Goal: Task Accomplishment & Management: Use online tool/utility

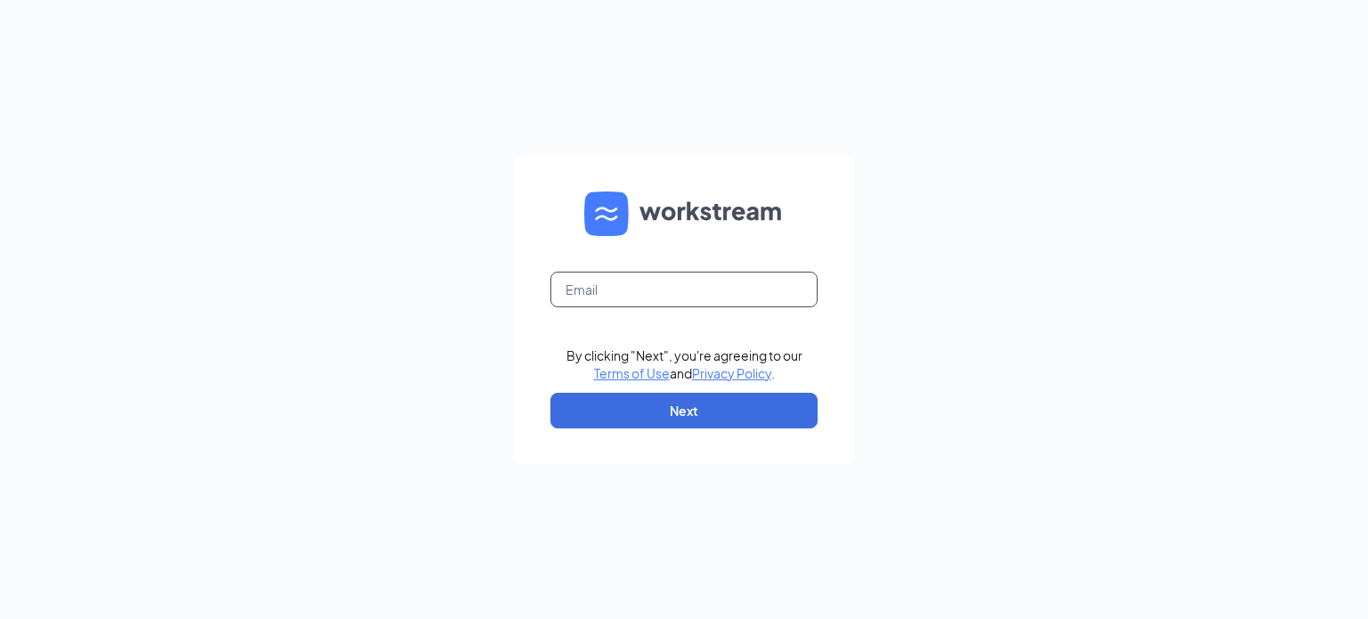
click at [651, 302] on input "text" at bounding box center [684, 290] width 267 height 36
type input "safire.harter.nbc@gmail.com"
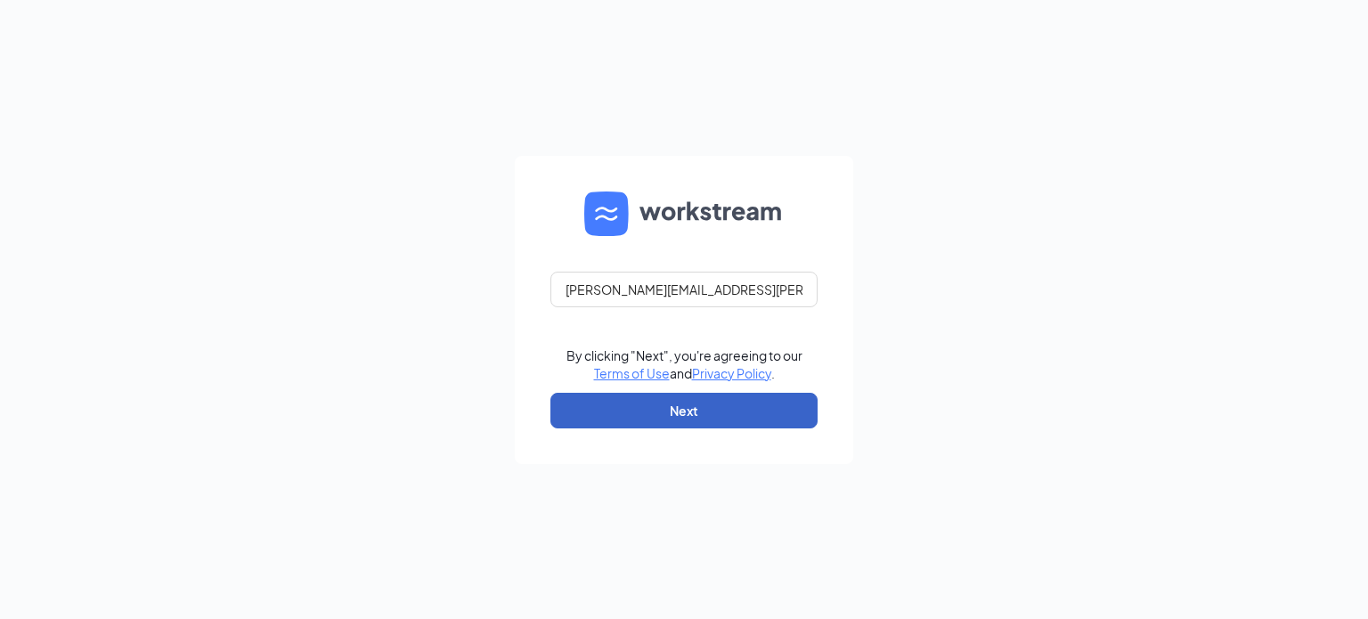
click at [752, 416] on button "Next" at bounding box center [684, 411] width 267 height 36
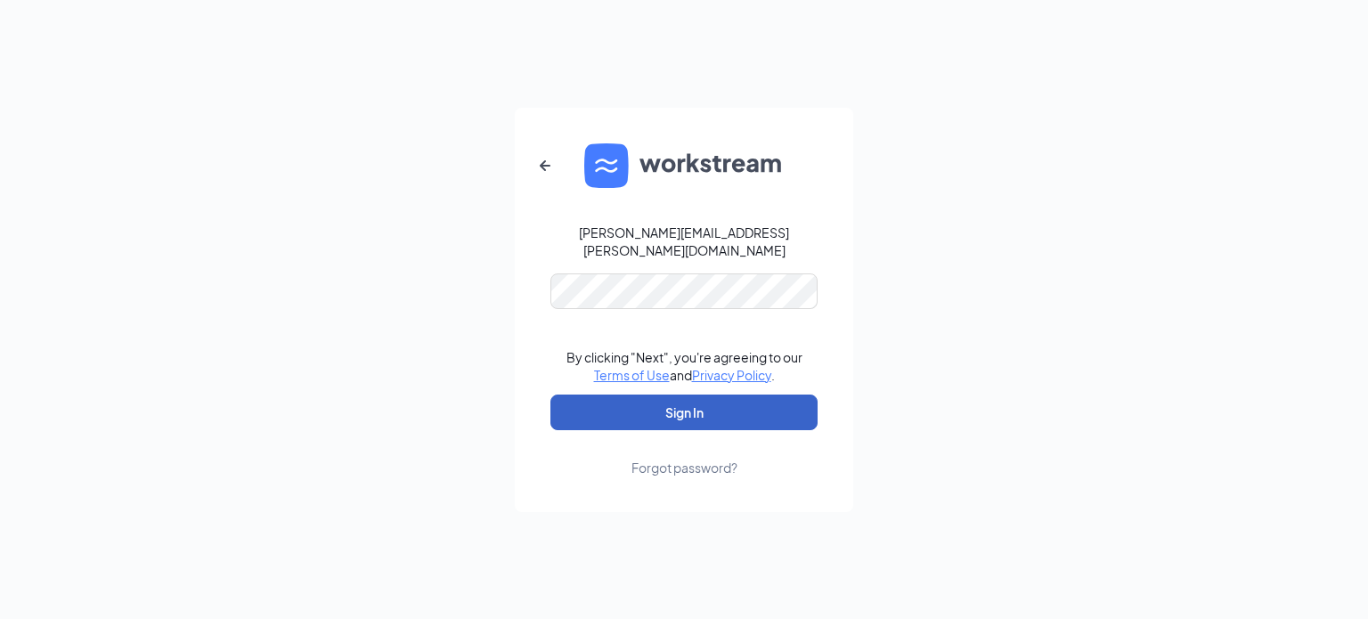
click at [692, 398] on button "Sign In" at bounding box center [684, 413] width 267 height 36
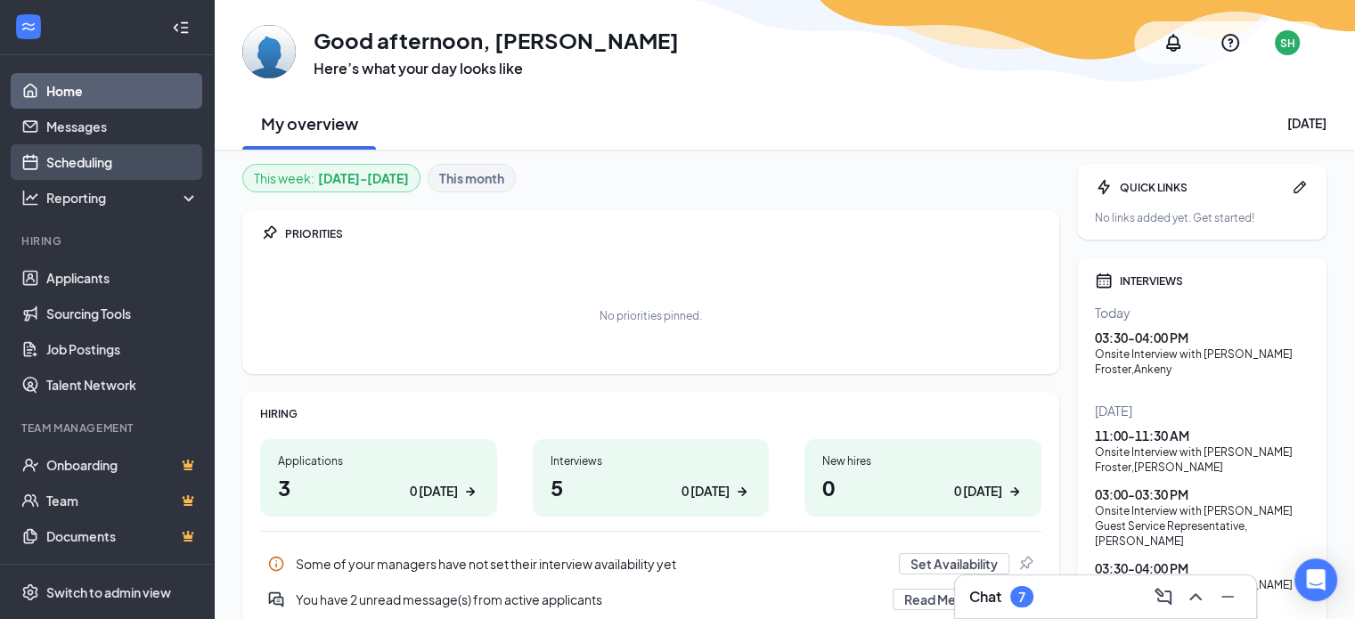
click at [82, 151] on link "Scheduling" at bounding box center [122, 162] width 152 height 36
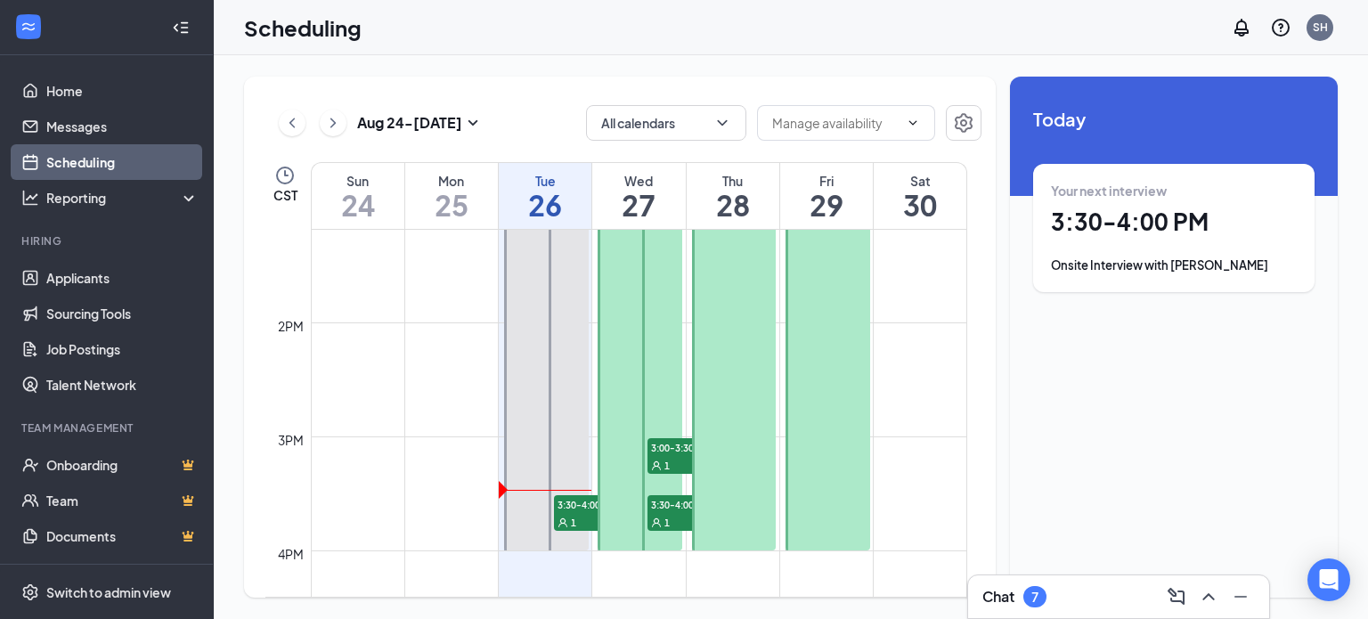
scroll to position [1588, 0]
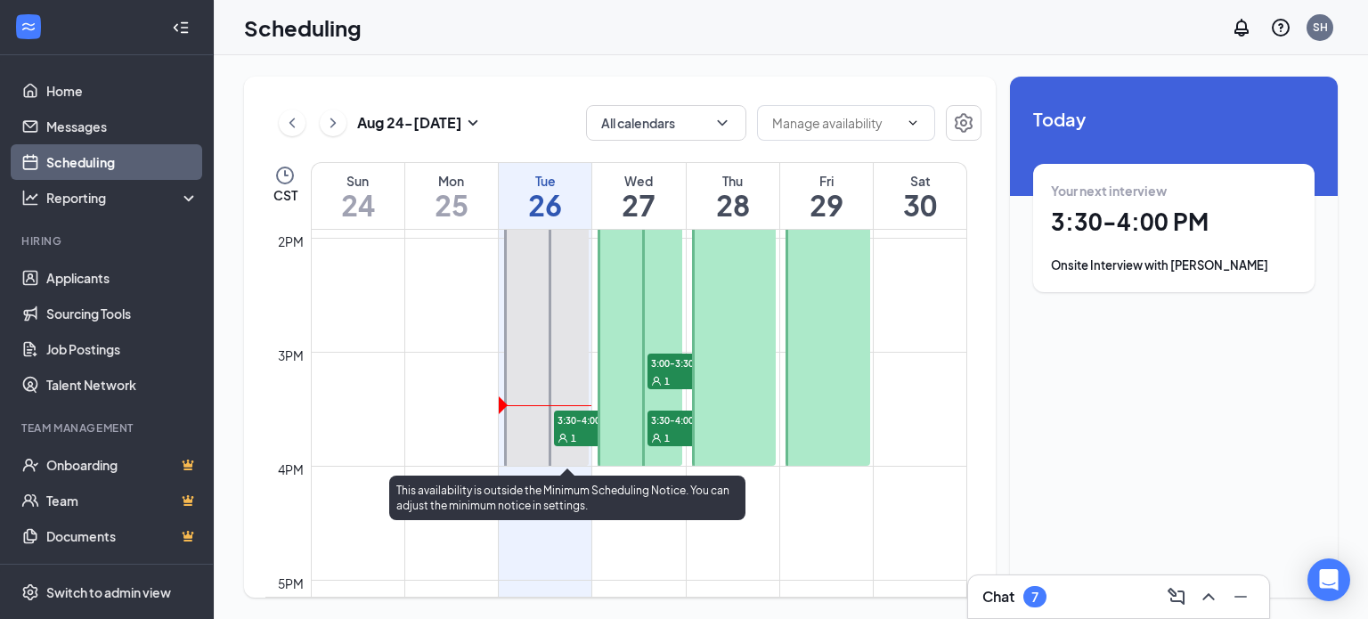
click at [571, 426] on span "3:30-4:00 PM" at bounding box center [598, 420] width 89 height 18
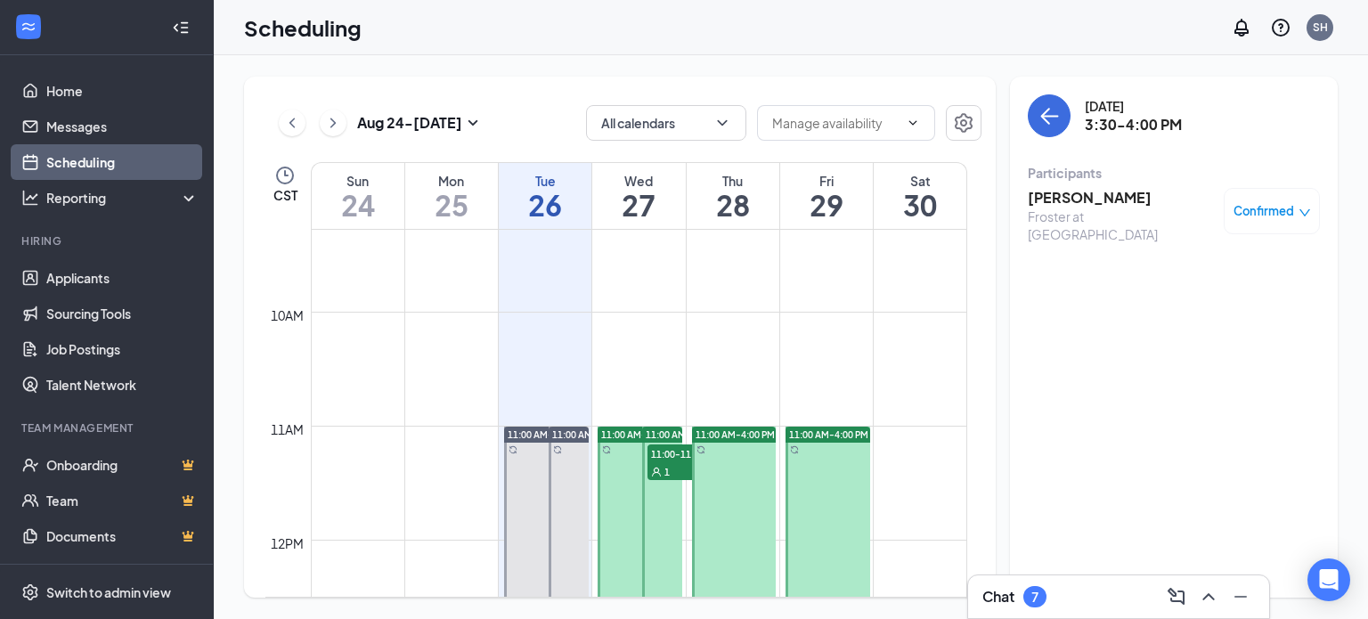
scroll to position [1054, 0]
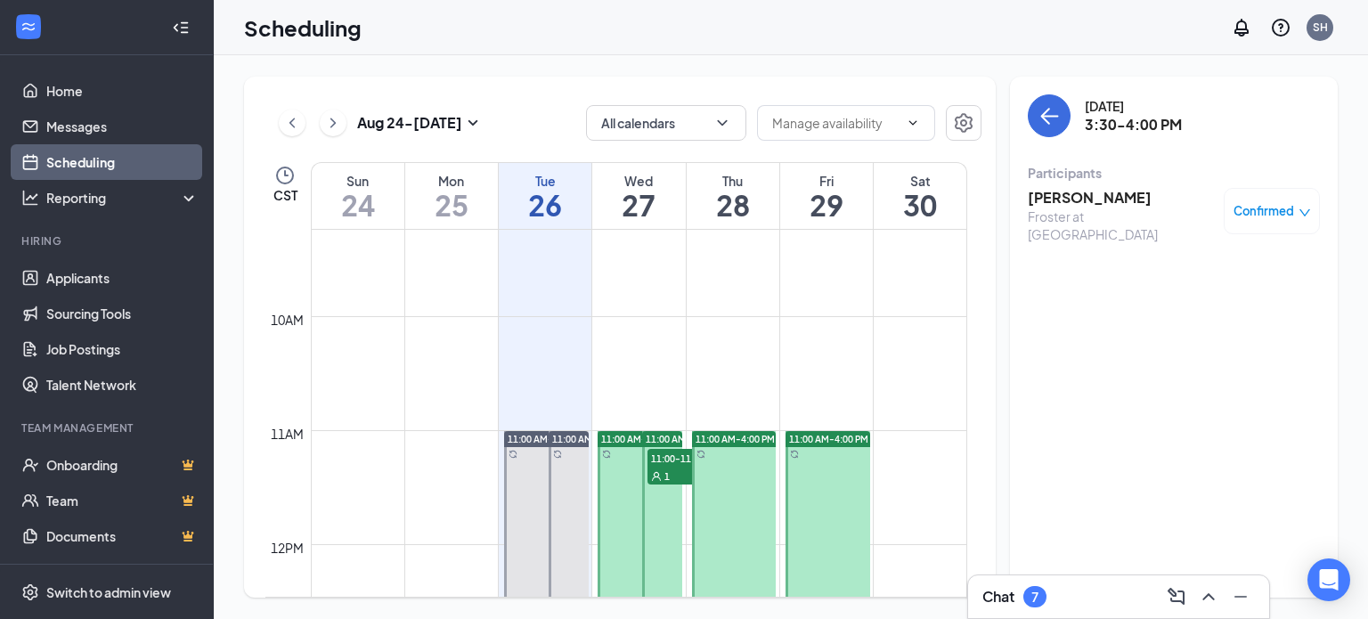
click at [677, 455] on span "11:00-11:30 AM" at bounding box center [692, 458] width 89 height 18
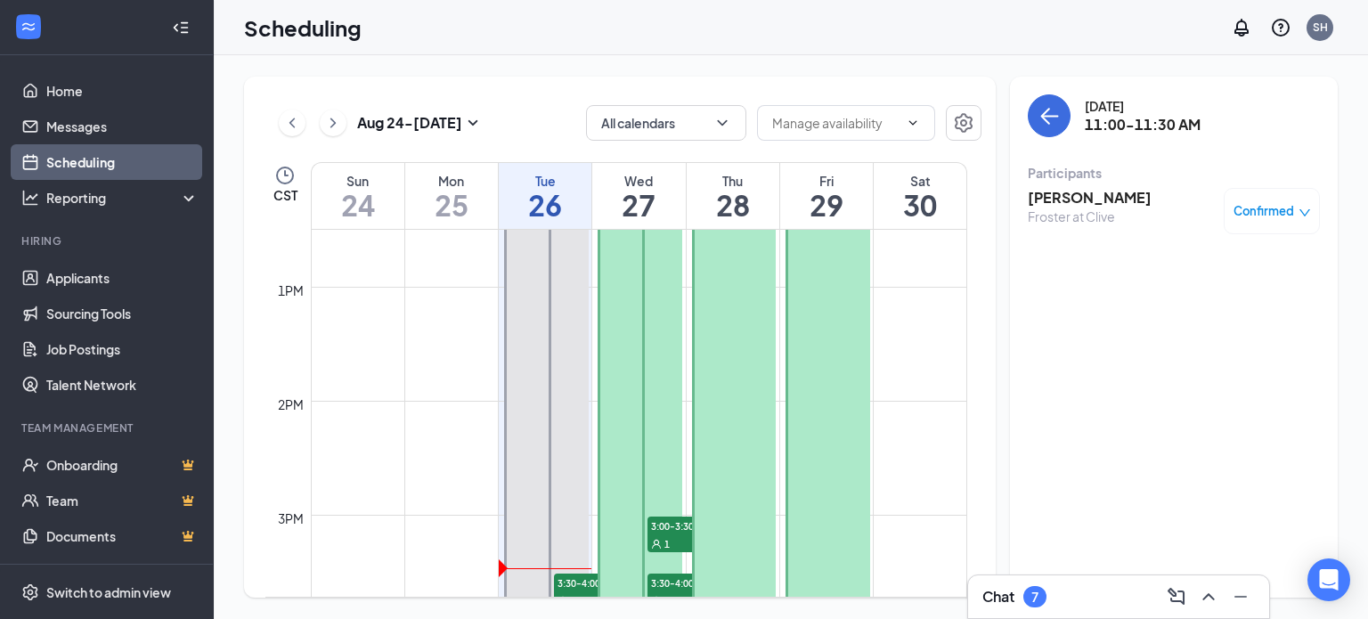
scroll to position [1499, 0]
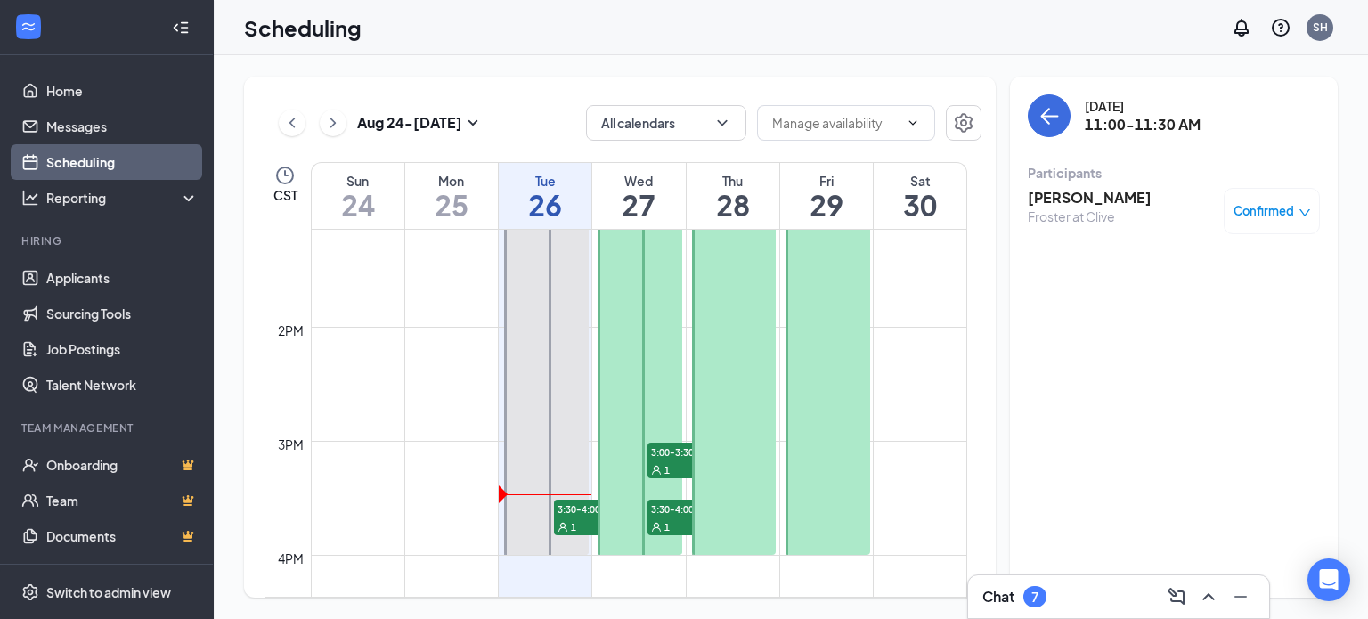
click at [674, 445] on span "3:00-3:30 PM" at bounding box center [692, 452] width 89 height 18
click at [684, 516] on span "3:30-4:00 PM" at bounding box center [692, 509] width 89 height 18
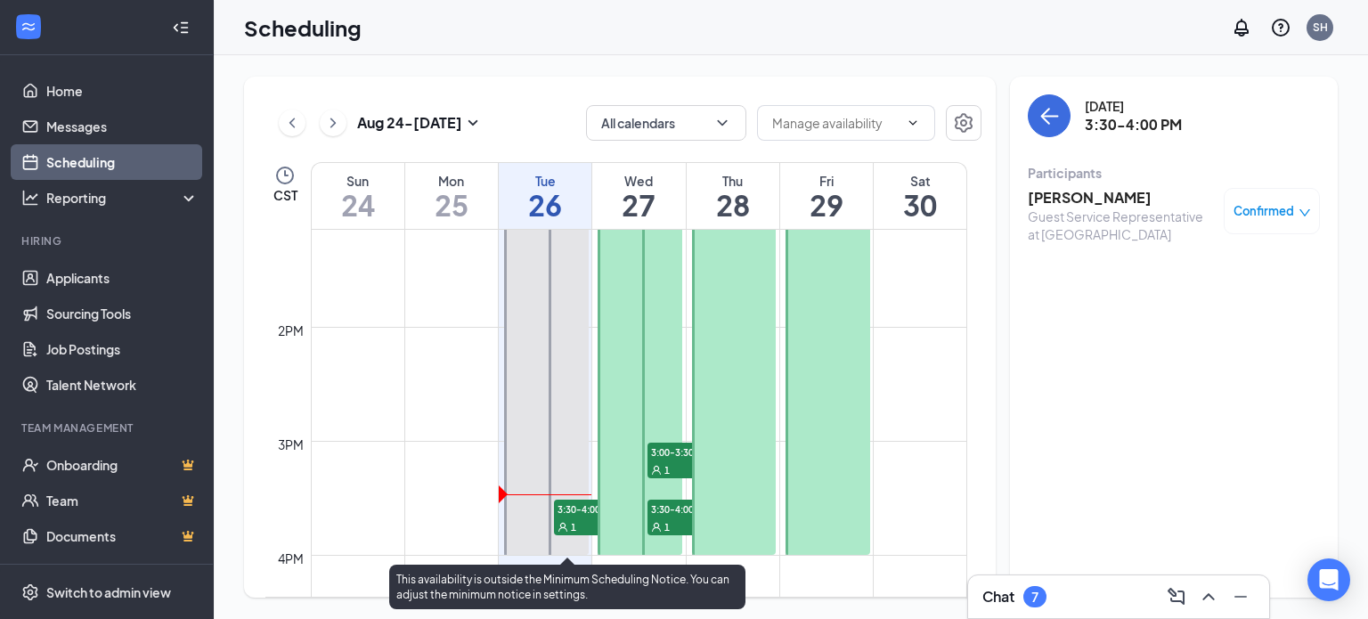
click at [583, 502] on span "3:30-4:00 PM" at bounding box center [598, 509] width 89 height 18
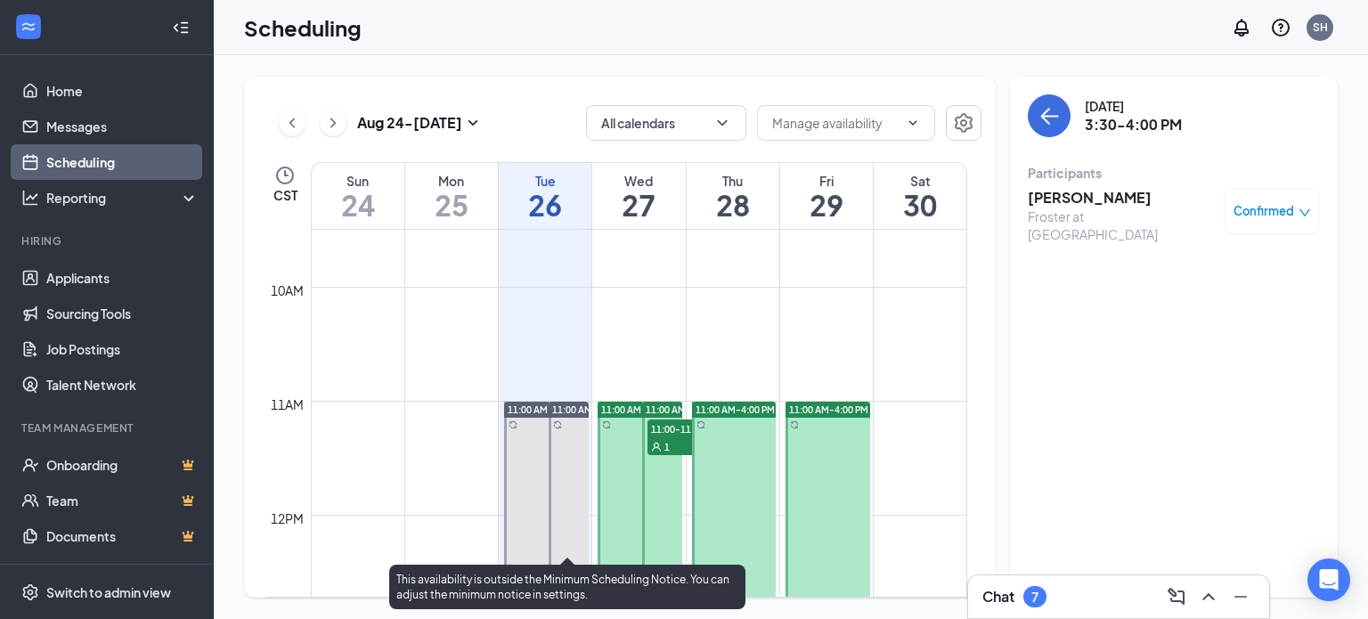
scroll to position [1054, 0]
